Goal: Task Accomplishment & Management: Manage account settings

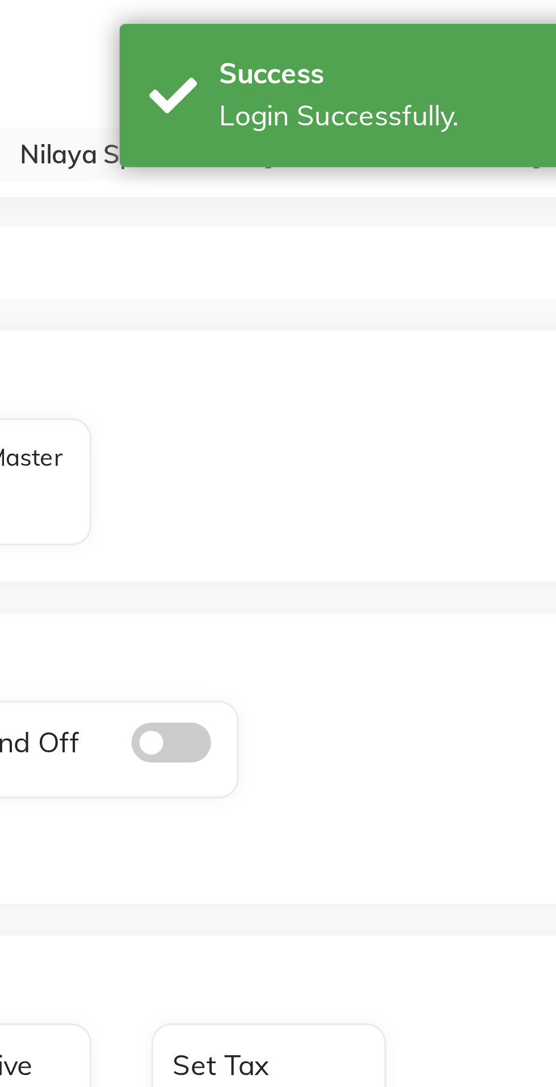
select select "en"
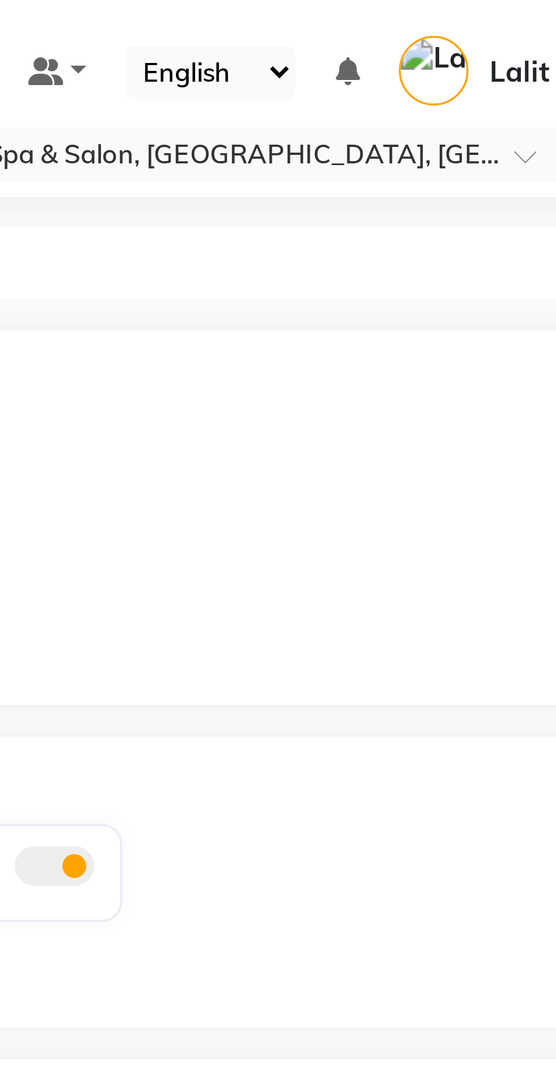
click at [489, 57] on div "08047224946 Select Location × Nilaya Spa & Salon, [GEOGRAPHIC_DATA], [GEOGRAPHI…" at bounding box center [278, 543] width 556 height 1087
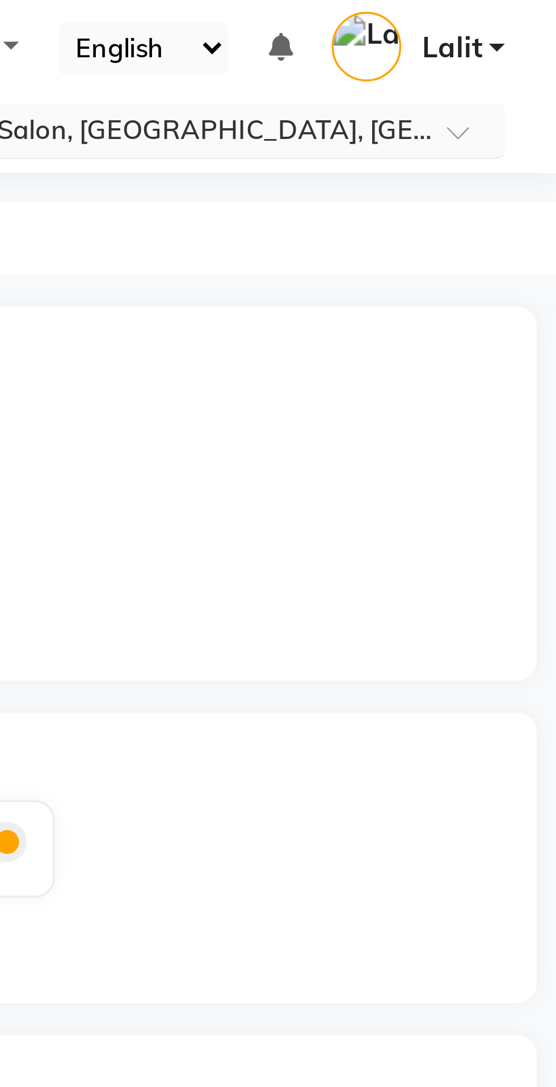
click at [526, 48] on span at bounding box center [532, 47] width 14 height 11
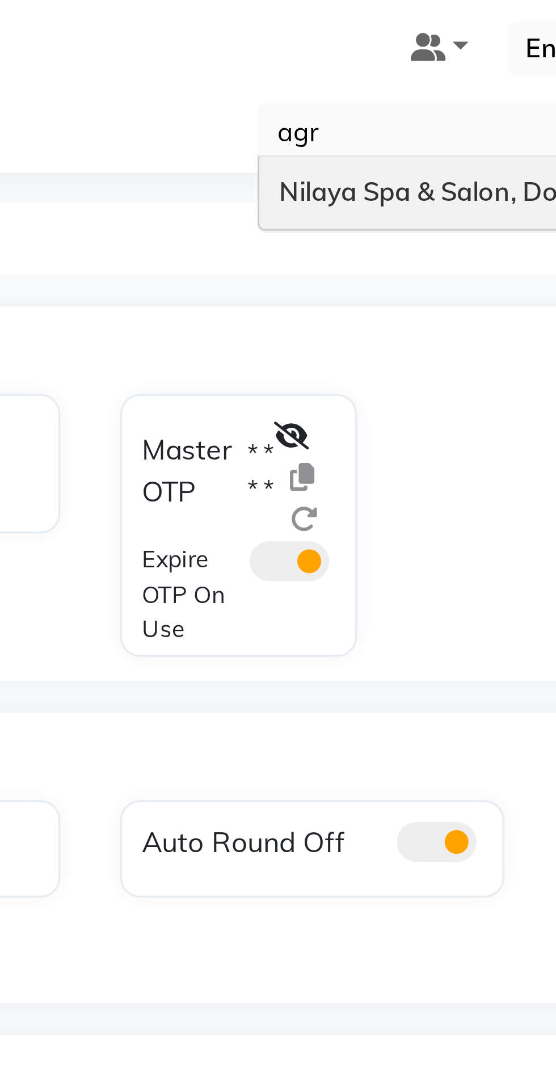
type input "agra"
click at [386, 62] on span "Nilaya Spa & Salon, Doubletree By [PERSON_NAME]" at bounding box center [440, 61] width 182 height 9
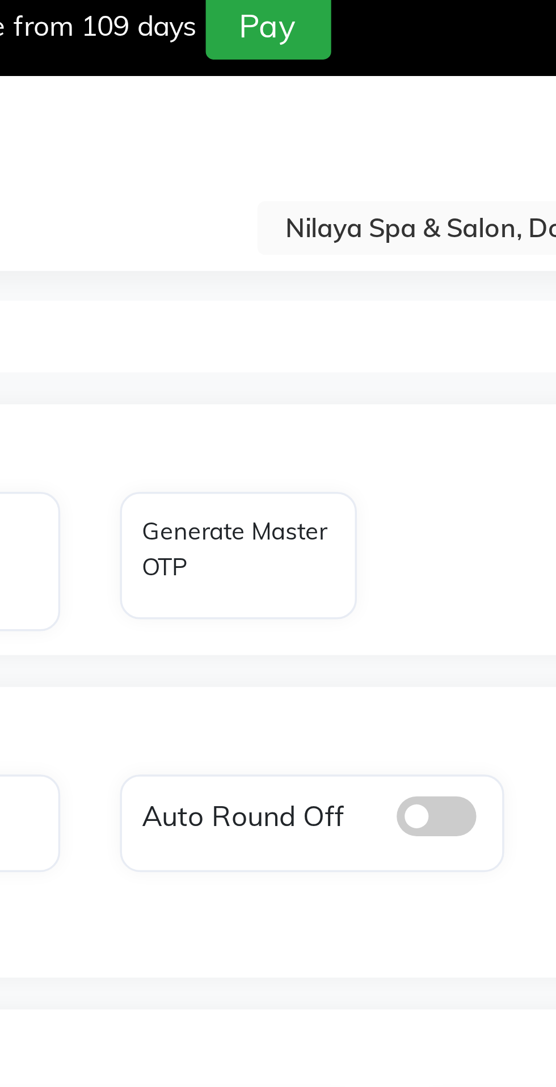
select select "en"
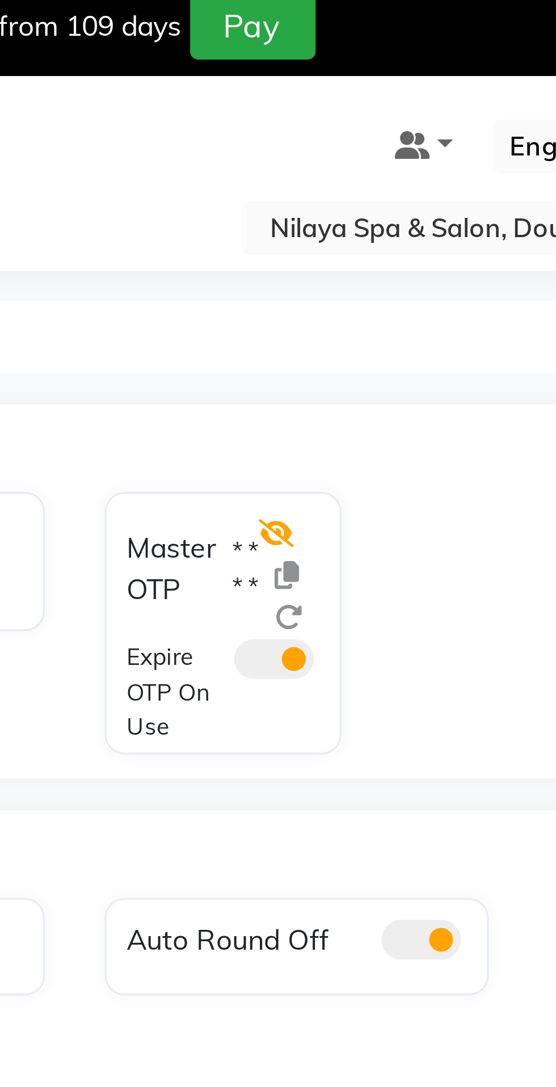
click at [350, 161] on icon at bounding box center [352, 159] width 10 height 8
